Goal: Task Accomplishment & Management: Use online tool/utility

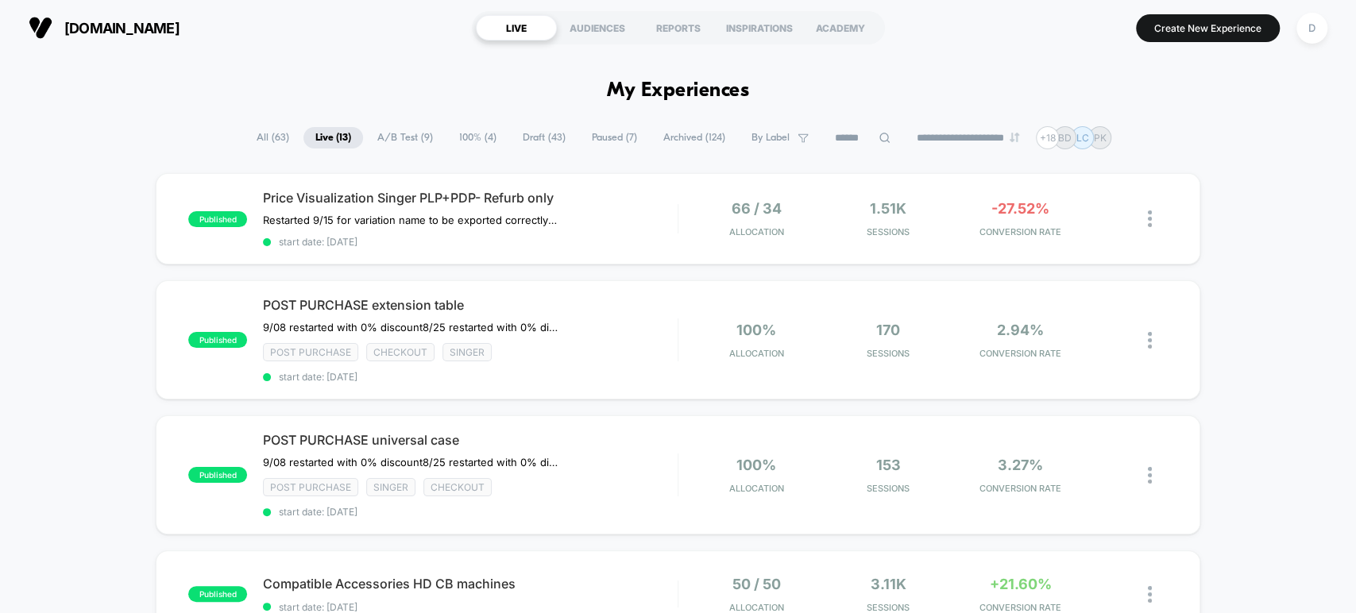
click at [475, 134] on span "100% ( 4 )" at bounding box center [477, 137] width 61 height 21
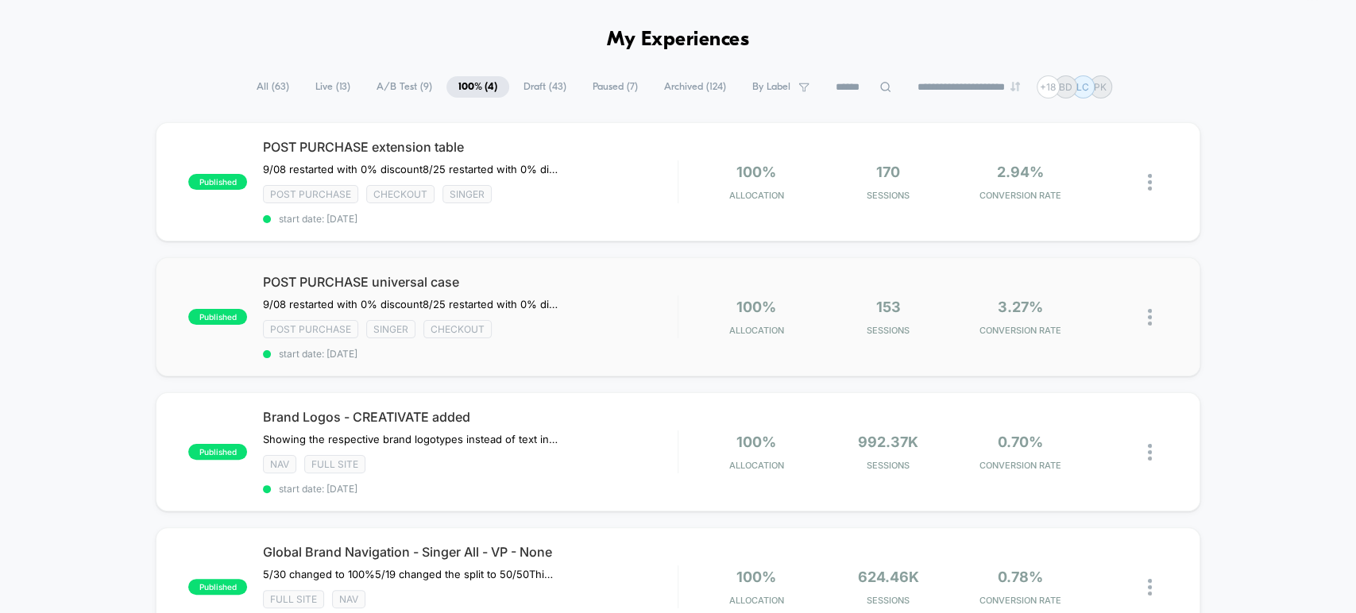
scroll to position [176, 0]
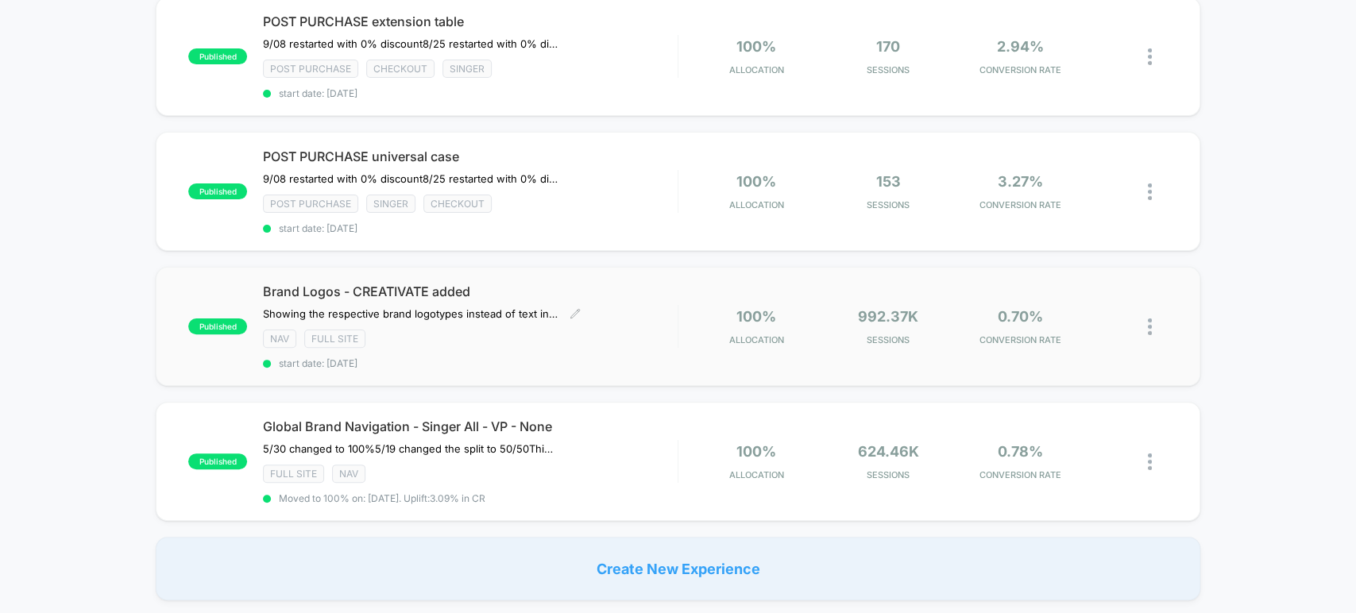
click at [434, 340] on div "Brand Logos - CREATIVATE added ﻿Showing the respective brand logotypes instead …" at bounding box center [470, 327] width 414 height 86
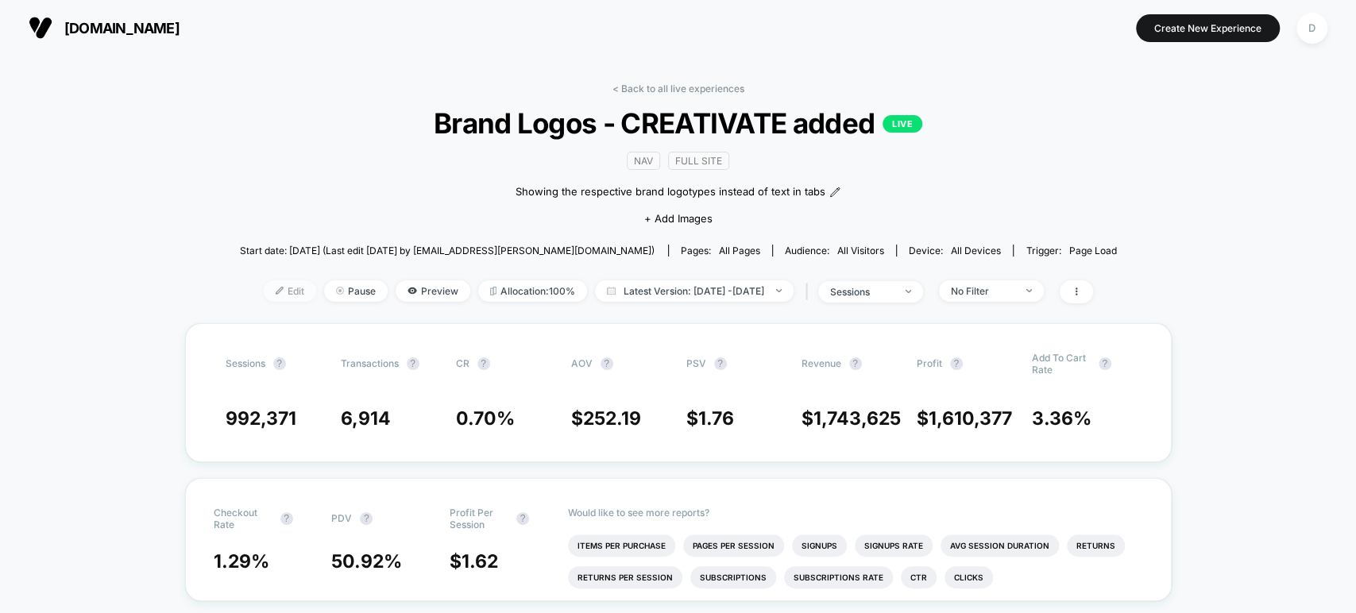
click at [273, 291] on span "Edit" at bounding box center [290, 290] width 52 height 21
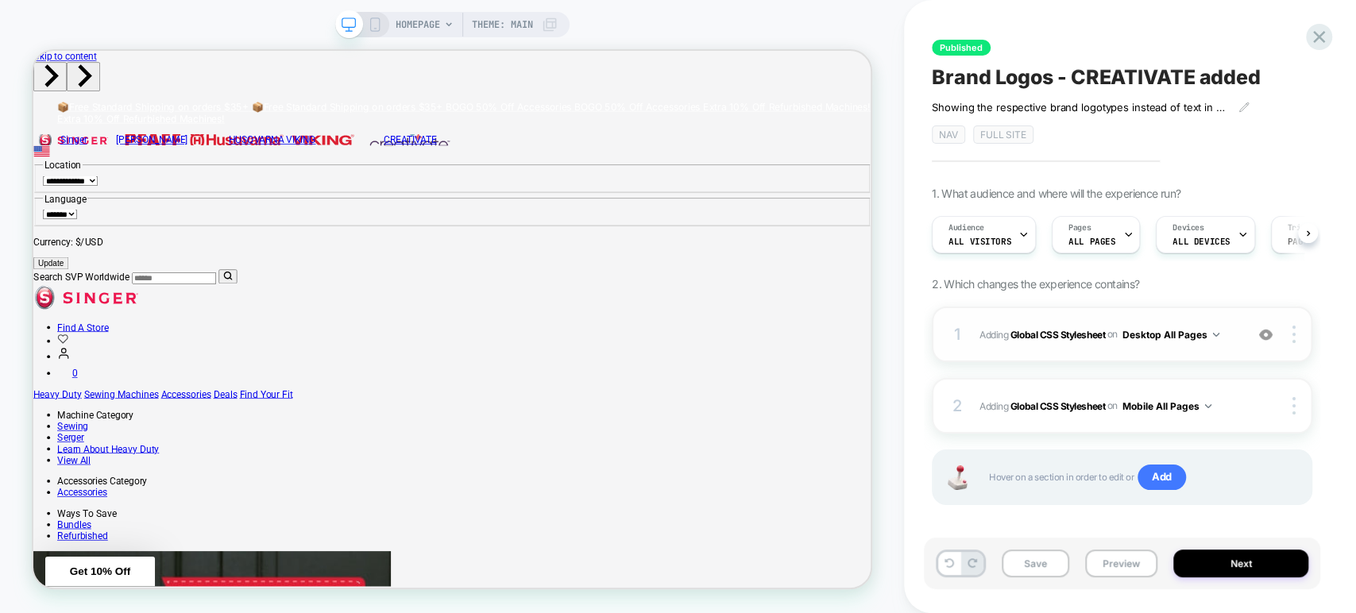
scroll to position [9, 0]
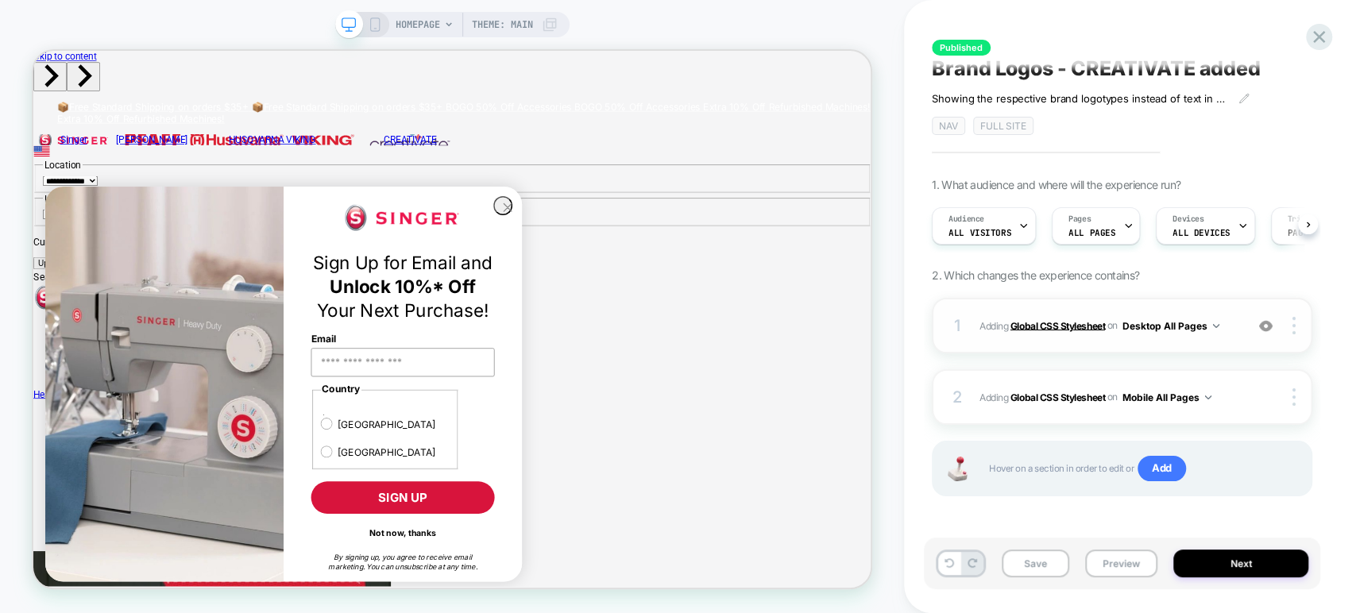
click at [1059, 324] on b "Global CSS Stylesheet" at bounding box center [1057, 325] width 95 height 12
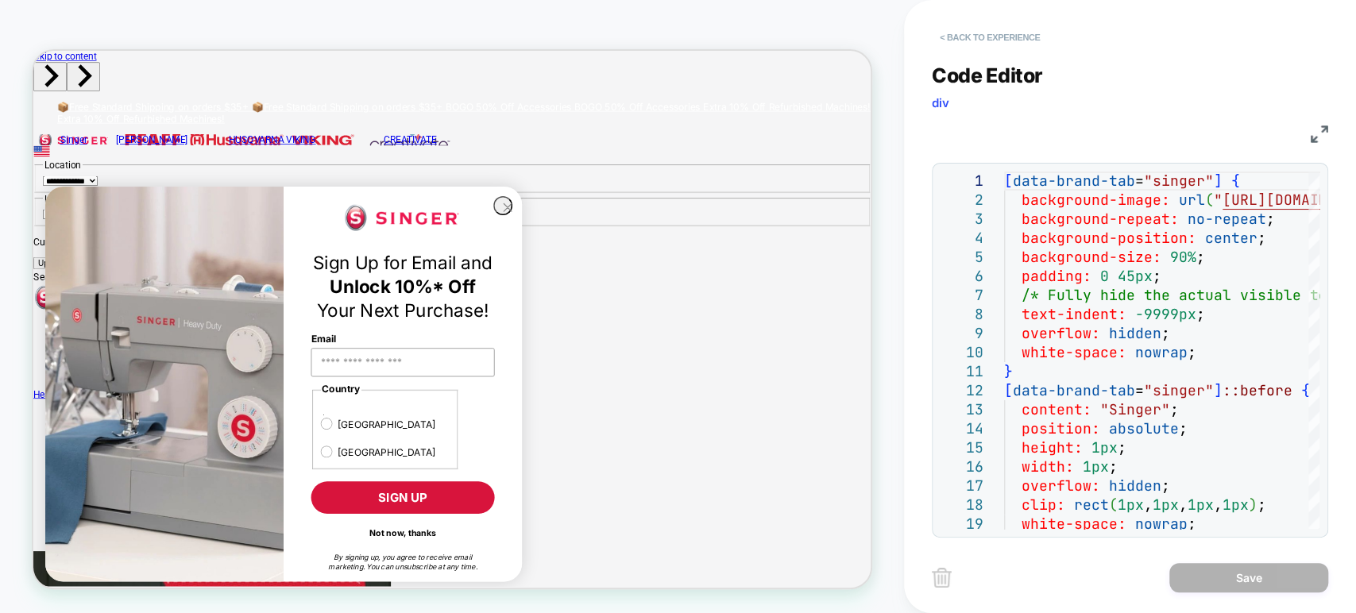
click at [991, 40] on button "< Back to experience" at bounding box center [990, 37] width 116 height 25
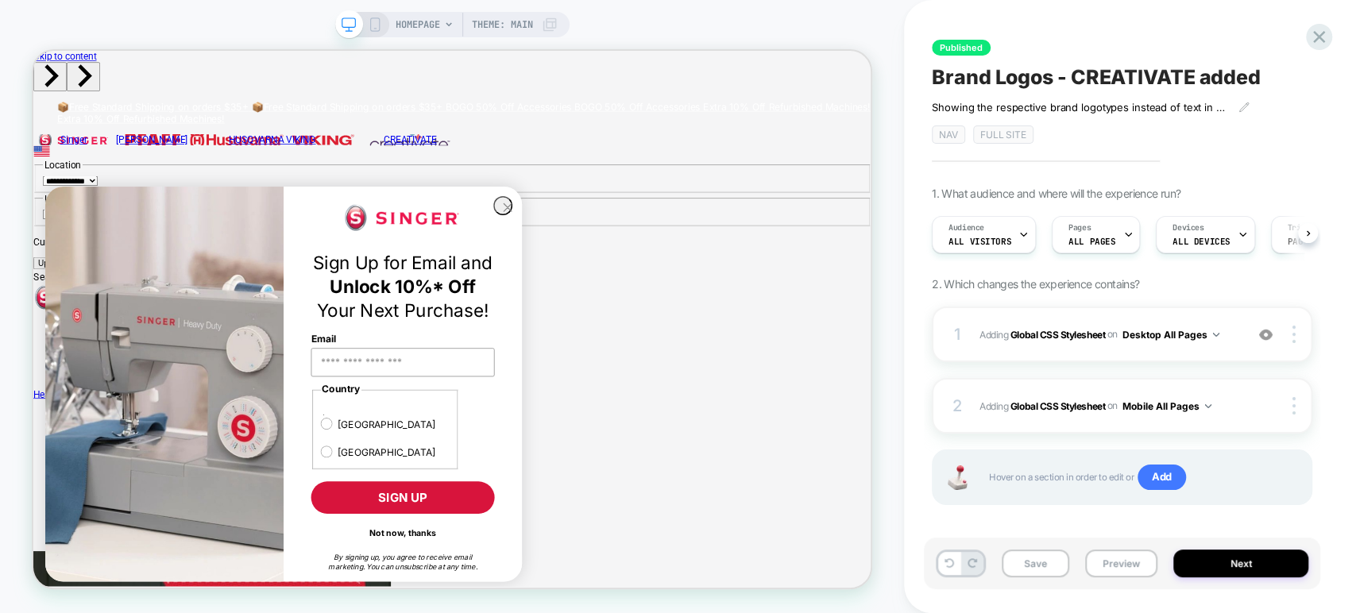
scroll to position [0, 0]
click at [1321, 30] on icon at bounding box center [1318, 36] width 21 height 21
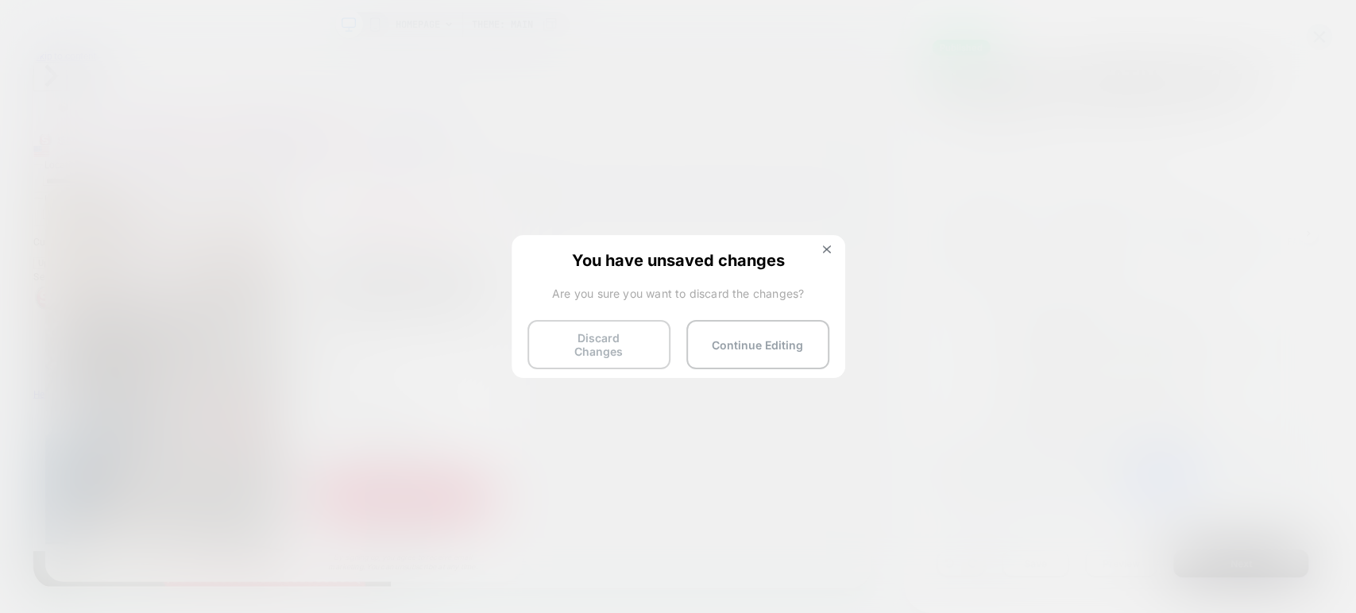
click at [584, 345] on button "Discard Changes" at bounding box center [598, 344] width 143 height 49
